Goal: Check status: Check status

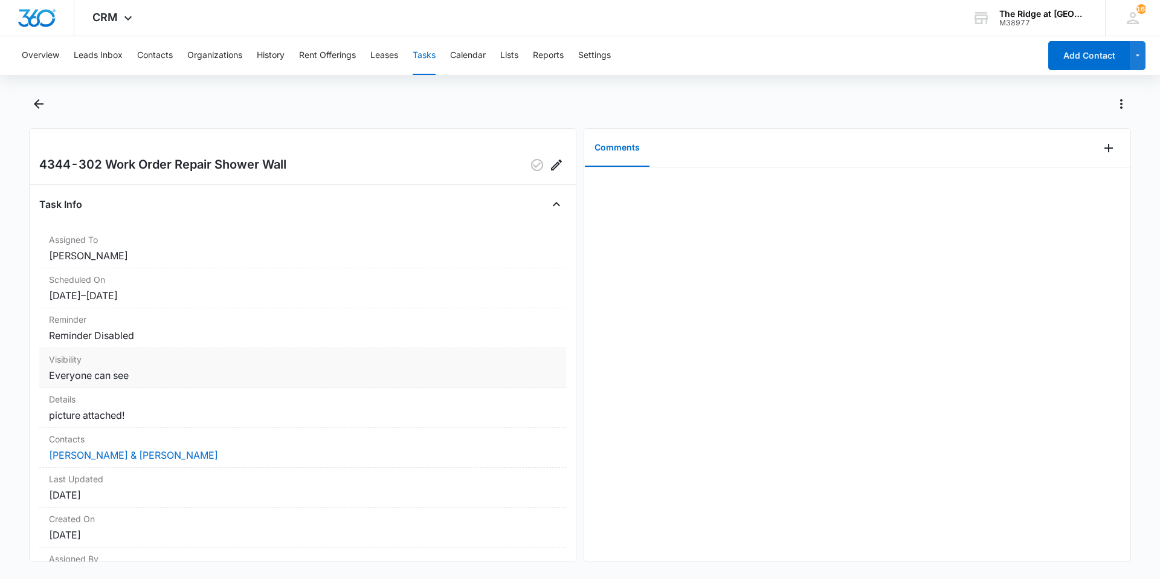
scroll to position [132, 0]
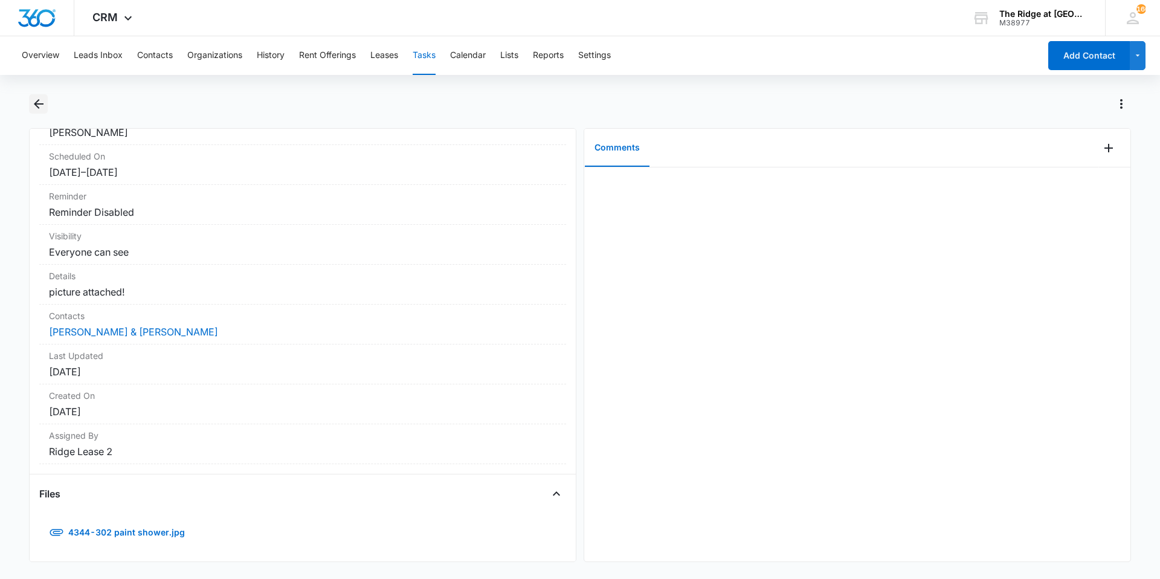
click at [29, 101] on button "Back" at bounding box center [38, 103] width 19 height 19
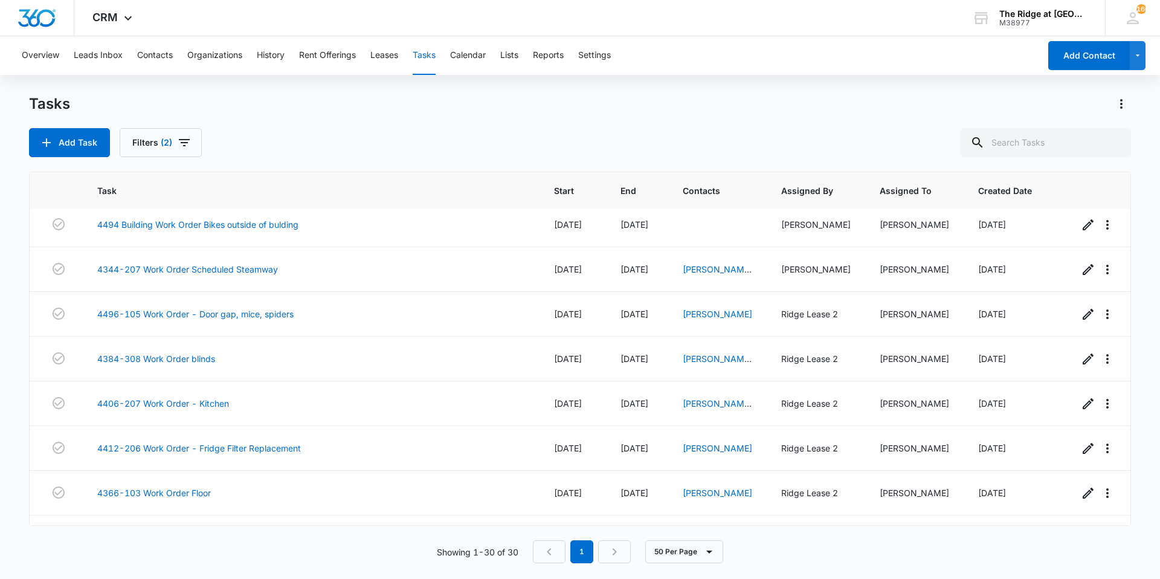
scroll to position [1040, 0]
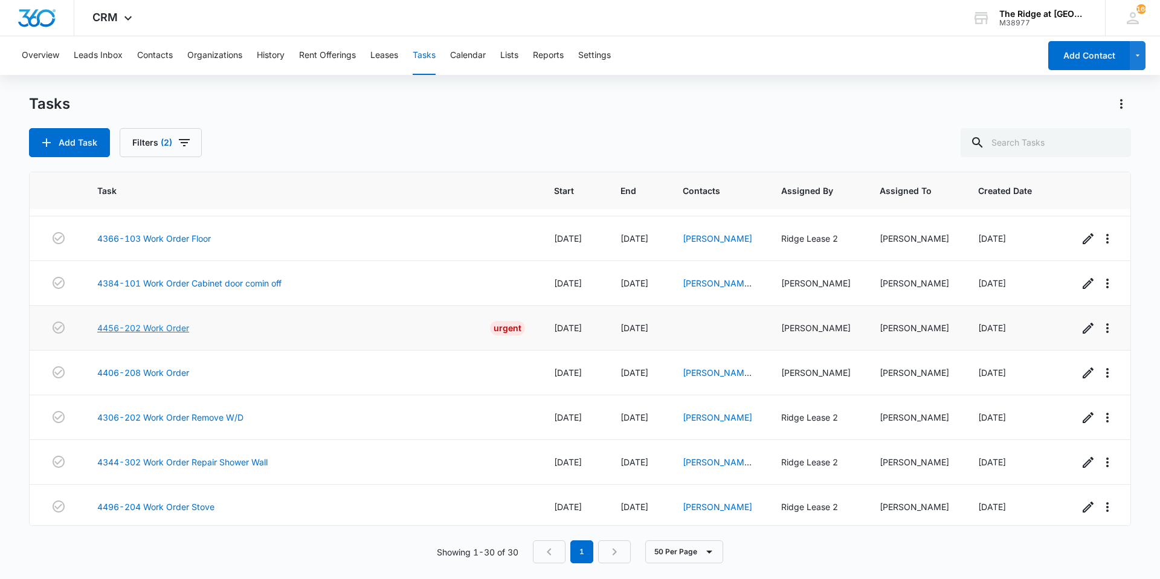
drag, startPoint x: 129, startPoint y: 312, endPoint x: 109, endPoint y: 318, distance: 20.1
click at [109, 321] on link "4456-202 Work Order" at bounding box center [143, 327] width 92 height 13
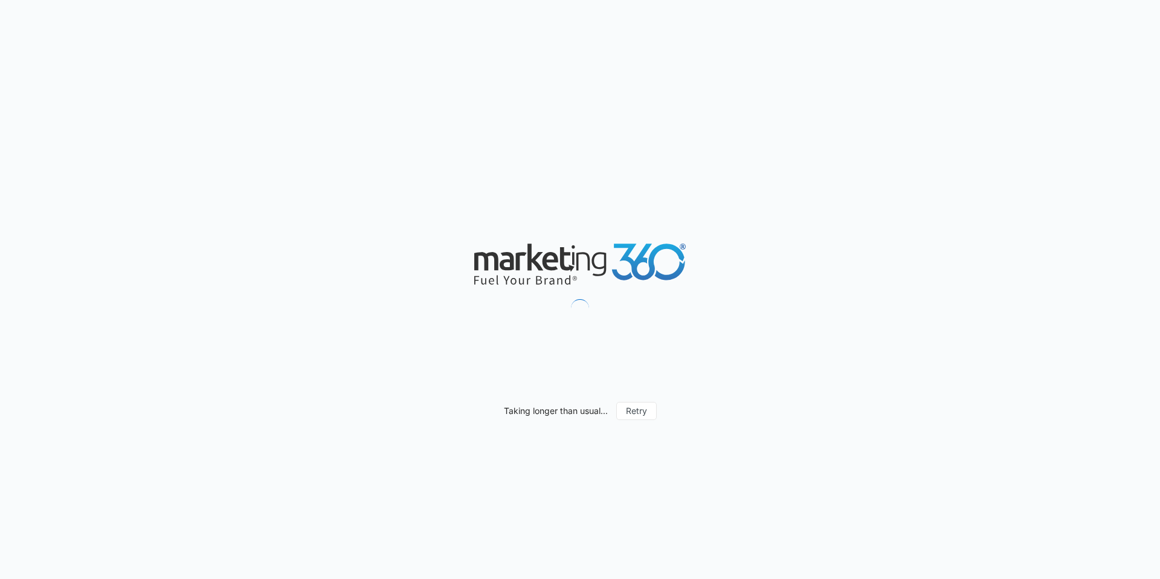
drag, startPoint x: 0, startPoint y: 0, endPoint x: 170, endPoint y: 175, distance: 243.9
click at [170, 175] on div "Taking longer than usual... Retry" at bounding box center [580, 289] width 1160 height 579
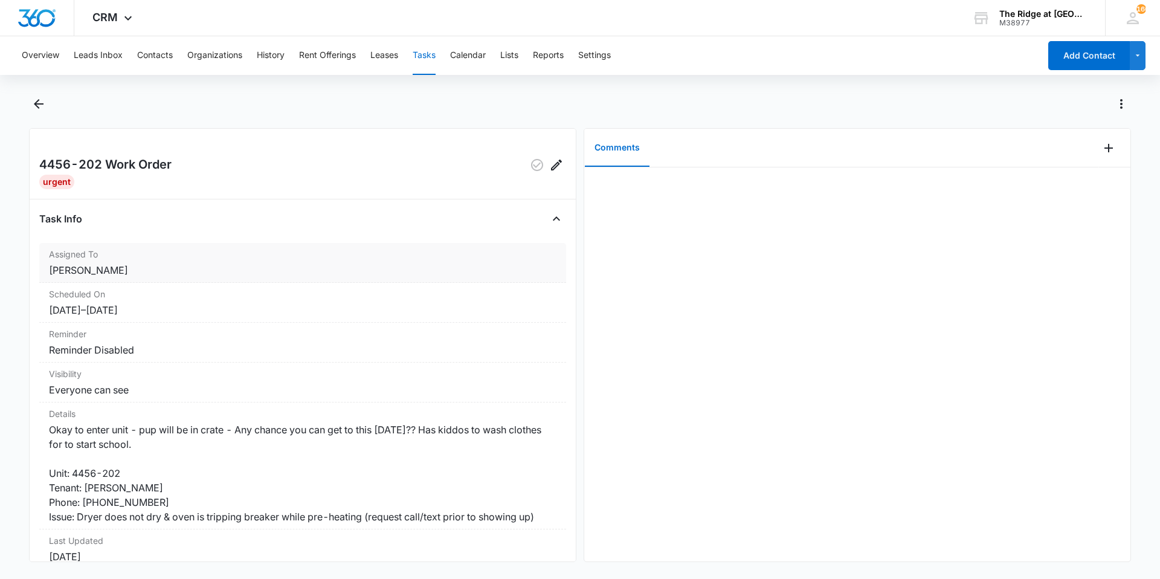
drag, startPoint x: 161, startPoint y: 188, endPoint x: 100, endPoint y: 246, distance: 83.3
click at [100, 246] on div "Assigned To [PERSON_NAME]" at bounding box center [302, 263] width 527 height 40
drag, startPoint x: 167, startPoint y: 328, endPoint x: 137, endPoint y: 348, distance: 36.2
click at [137, 348] on dd "Reminder Disabled" at bounding box center [302, 350] width 507 height 14
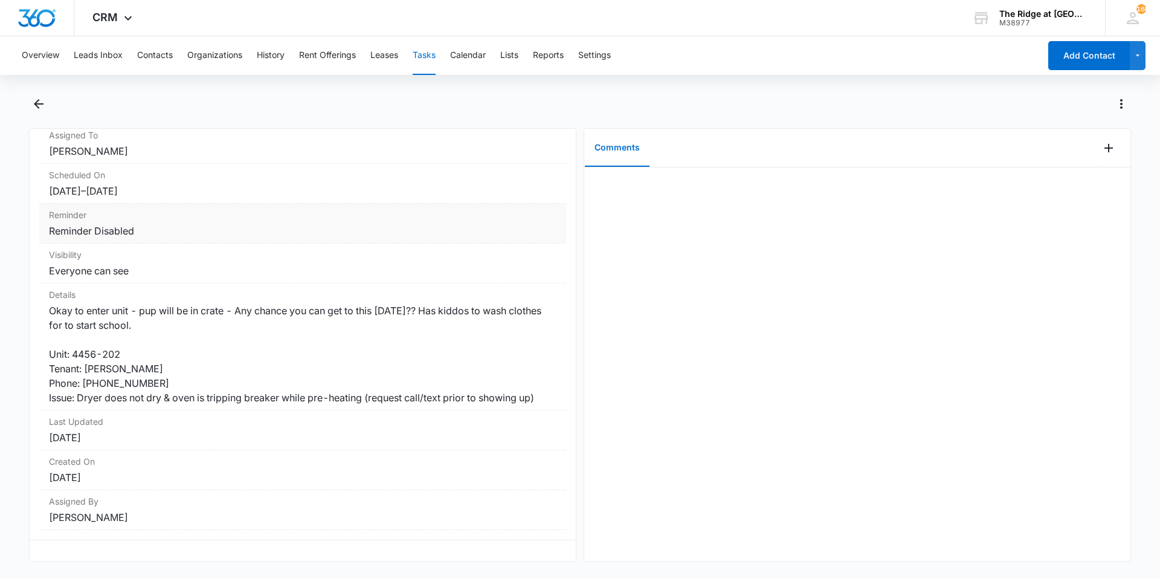
scroll to position [131, 0]
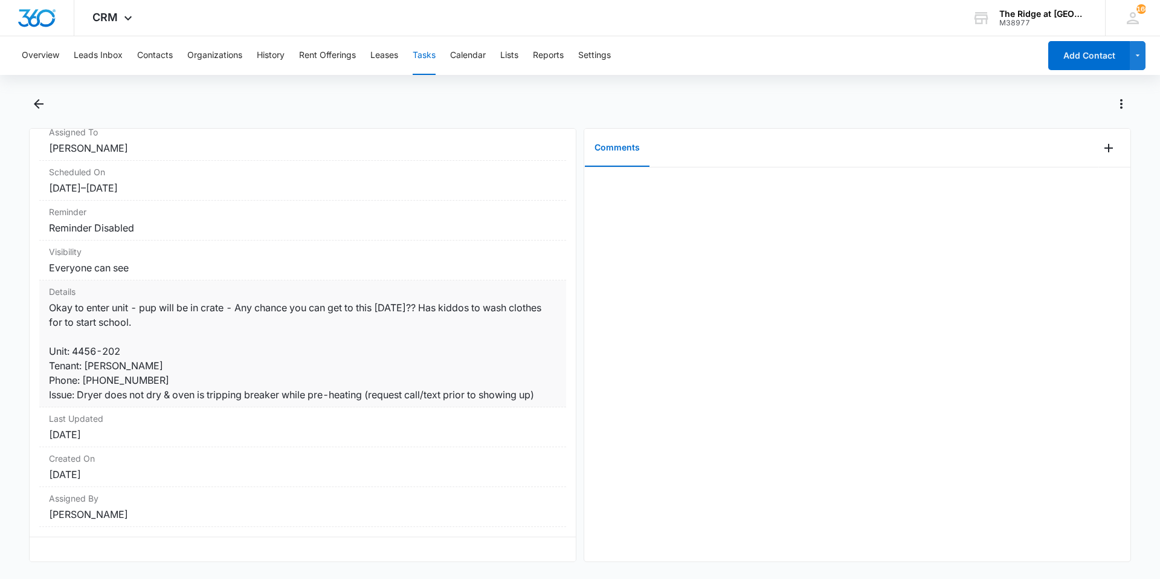
drag, startPoint x: 138, startPoint y: 343, endPoint x: 109, endPoint y: 370, distance: 40.2
click at [110, 370] on dd "Okay to enter unit - pup will be in crate - Any chance you can get to this toda…" at bounding box center [302, 350] width 507 height 101
click at [137, 390] on dd "Okay to enter unit - pup will be in crate - Any chance you can get to this toda…" at bounding box center [302, 350] width 507 height 101
drag, startPoint x: 136, startPoint y: 390, endPoint x: 122, endPoint y: 383, distance: 15.4
click at [122, 383] on dd "Okay to enter unit - pup will be in crate - Any chance you can get to this toda…" at bounding box center [302, 350] width 507 height 101
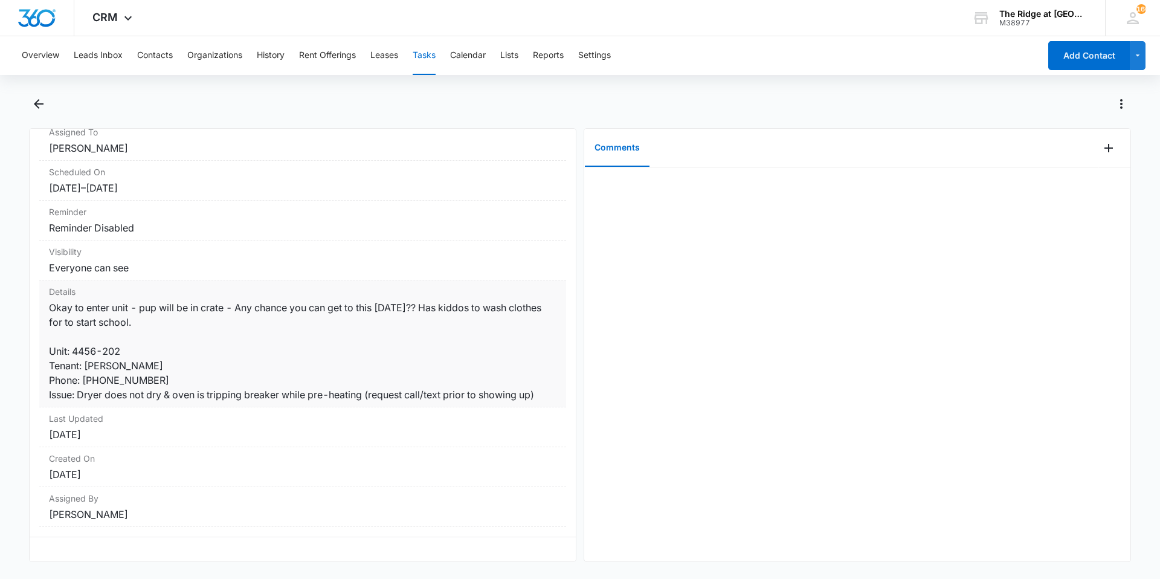
drag, startPoint x: 122, startPoint y: 383, endPoint x: 111, endPoint y: 383, distance: 10.9
click at [111, 383] on dd "Okay to enter unit - pup will be in crate - Any chance you can get to this toda…" at bounding box center [302, 350] width 507 height 101
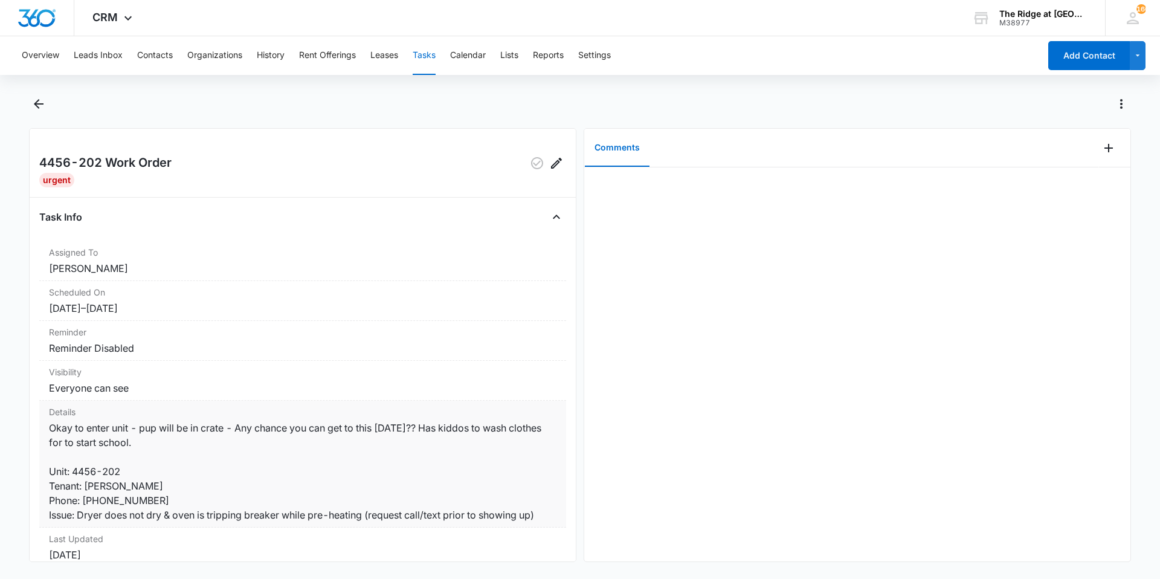
scroll to position [0, 0]
